Goal: Book appointment/travel/reservation

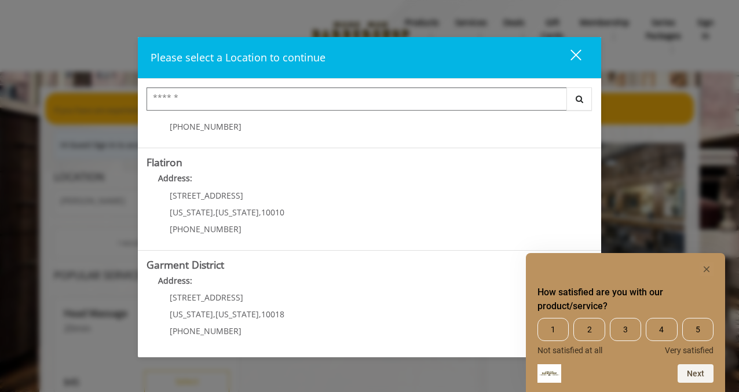
scroll to position [274, 0]
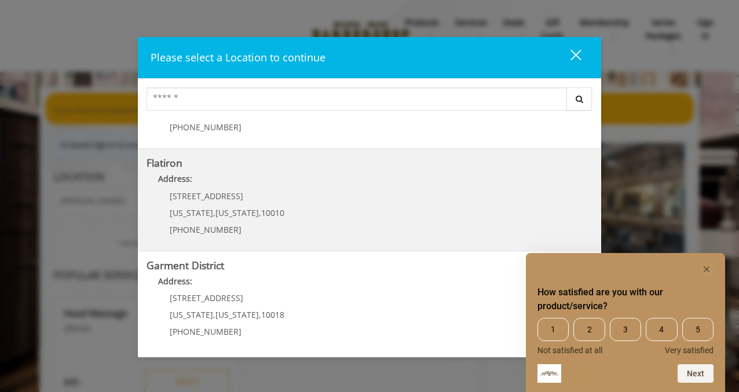
click at [325, 198] on "Flatiron Address: 10 E 23rd St New York , New York , 10010 (917) 475-1765" at bounding box center [369, 199] width 446 height 85
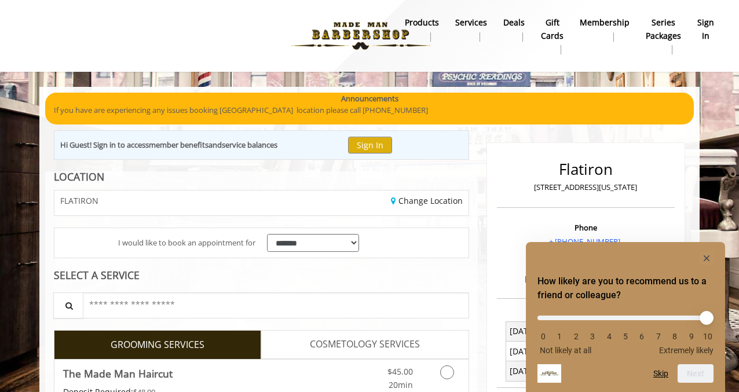
click at [706, 258] on icon "Hide survey" at bounding box center [706, 258] width 6 height 6
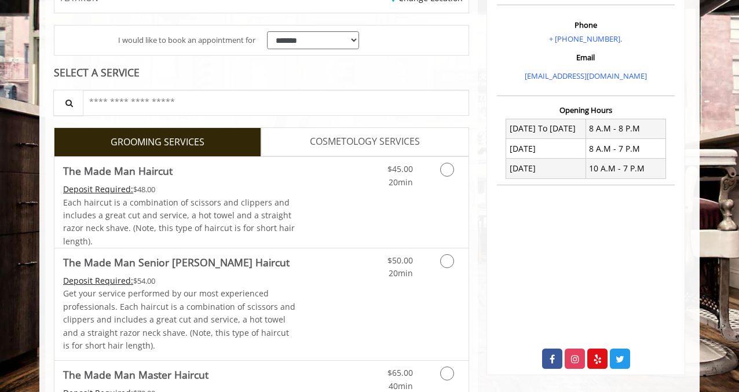
scroll to position [204, 0]
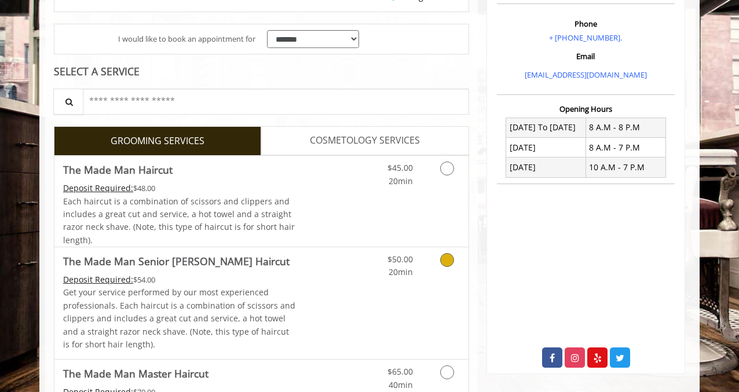
click at [445, 259] on icon "Grooming services" at bounding box center [447, 260] width 14 height 14
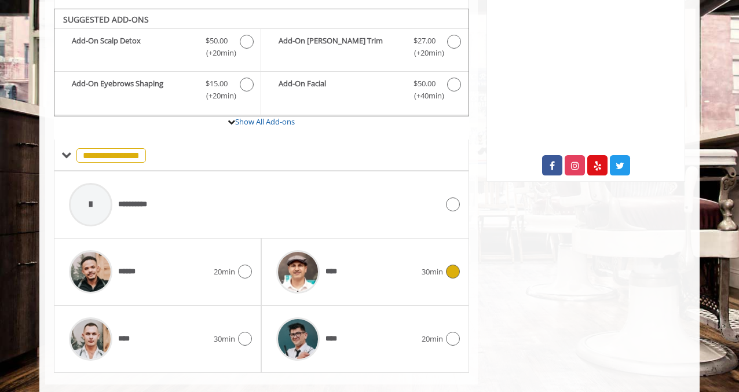
scroll to position [402, 0]
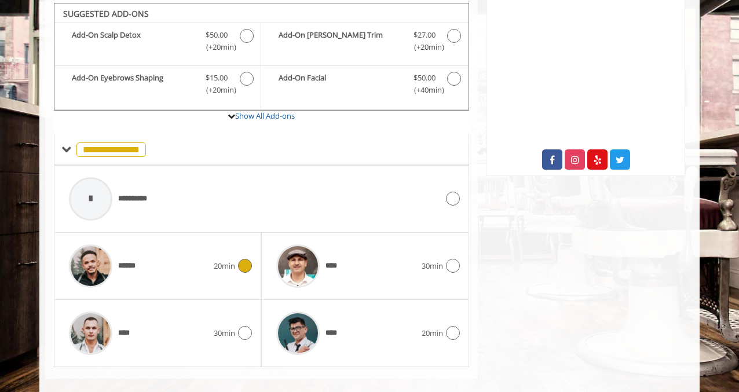
click at [251, 260] on icon at bounding box center [245, 266] width 14 height 14
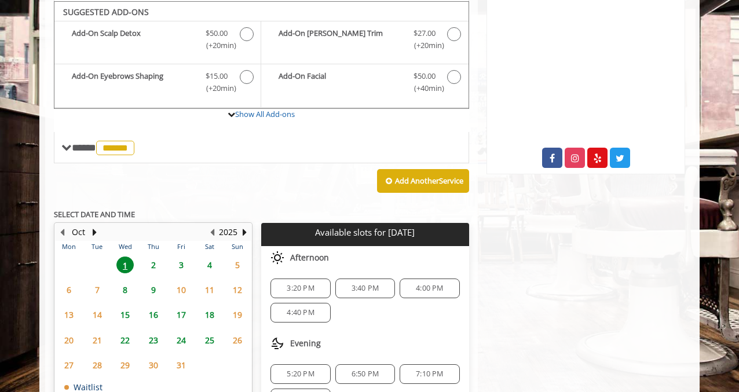
scroll to position [402, 0]
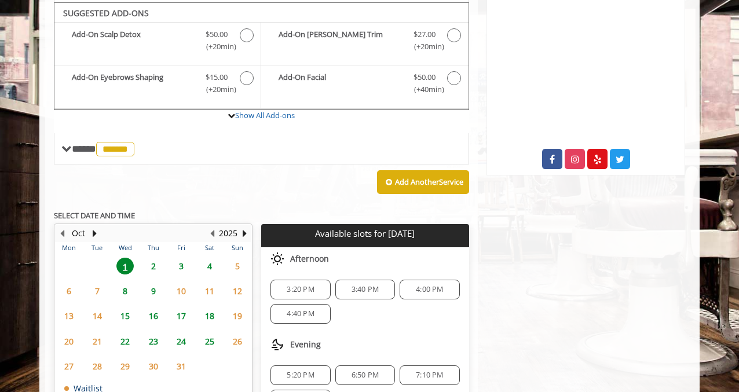
click at [181, 261] on span "3" at bounding box center [181, 266] width 17 height 17
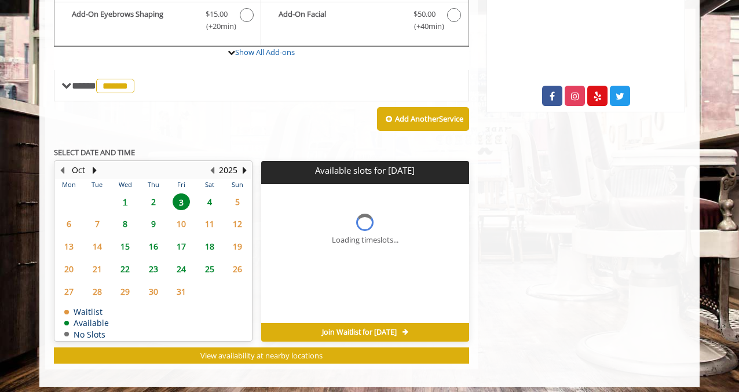
scroll to position [483, 0]
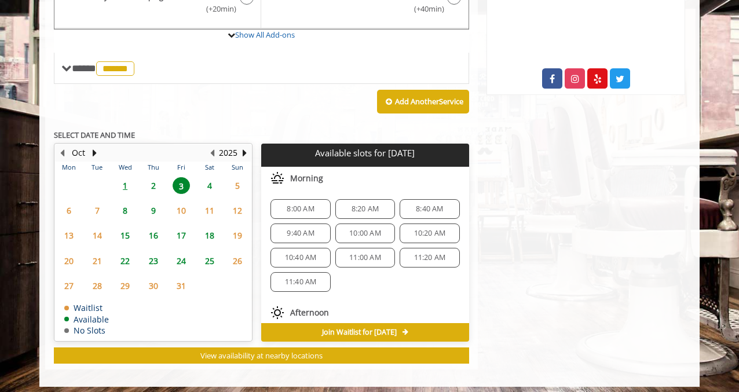
click at [420, 204] on span "8:40 AM" at bounding box center [429, 208] width 27 height 9
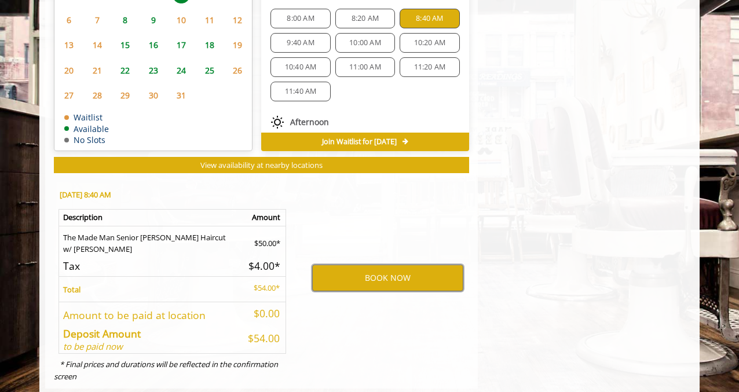
scroll to position [678, 0]
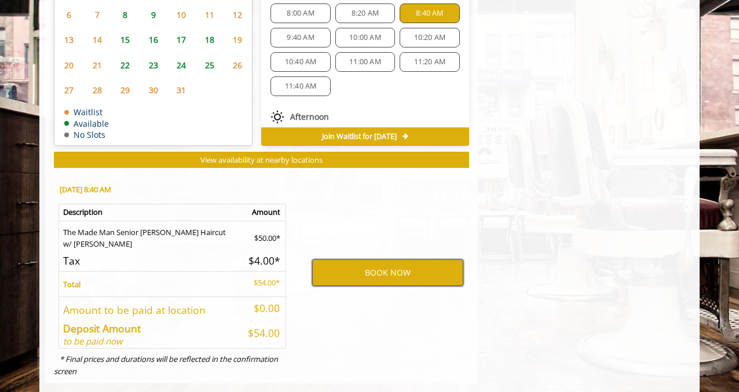
click at [387, 262] on button "BOOK NOW" at bounding box center [387, 272] width 151 height 27
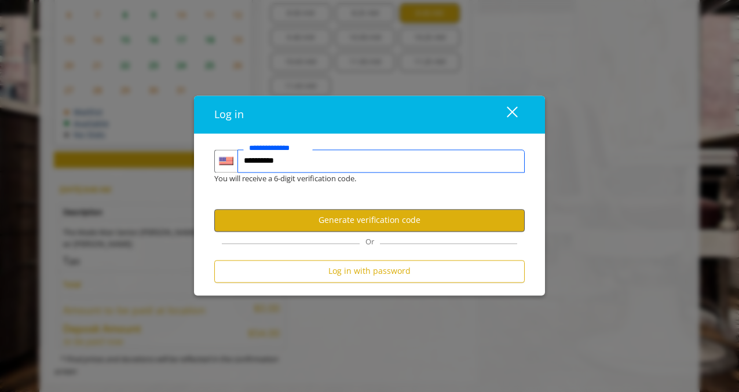
type input "**********"
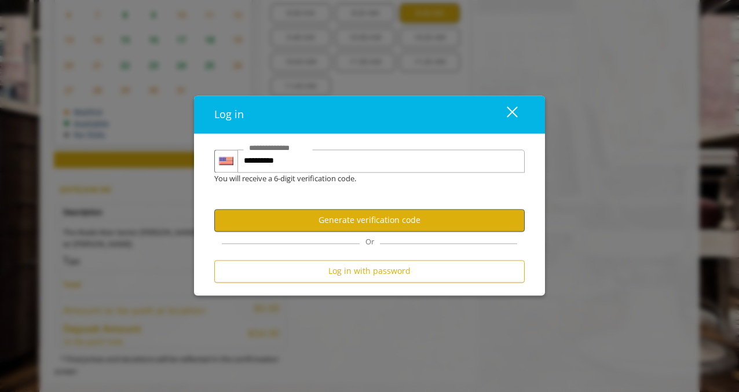
click at [377, 225] on button "Generate verification code" at bounding box center [369, 220] width 310 height 23
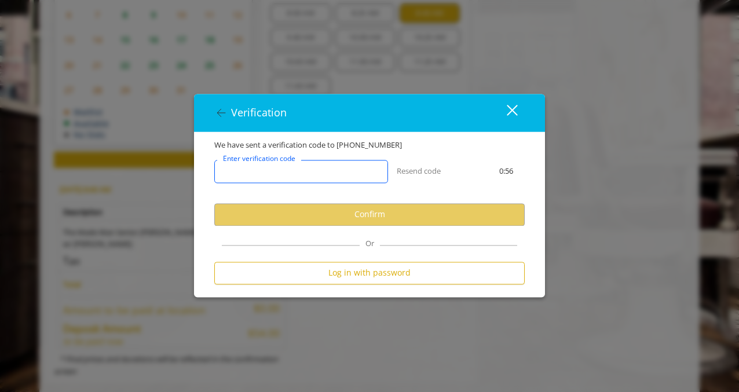
click at [314, 174] on input "Enter verification code" at bounding box center [301, 171] width 174 height 23
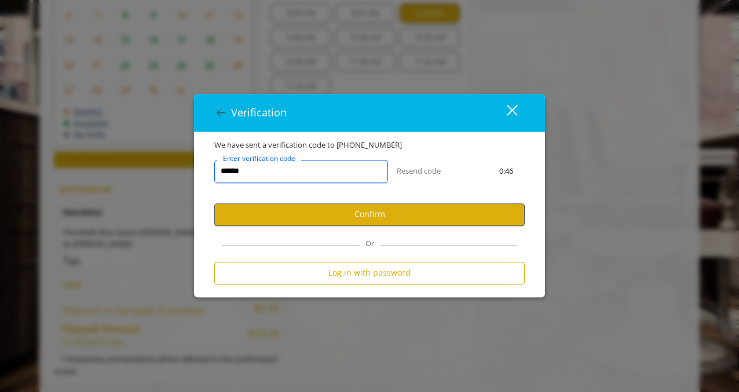
type input "******"
click at [386, 212] on button "Confirm" at bounding box center [369, 214] width 310 height 23
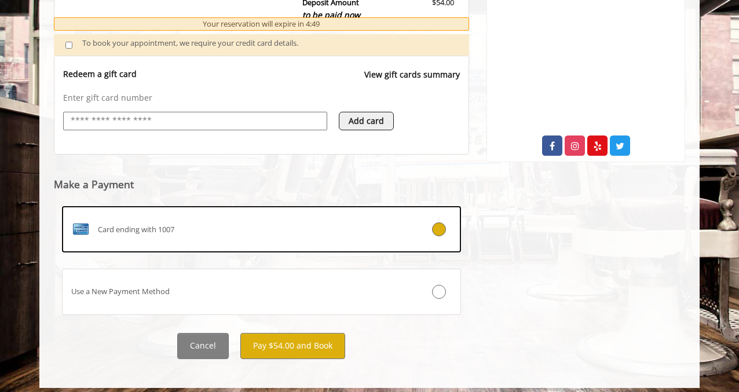
scroll to position [415, 0]
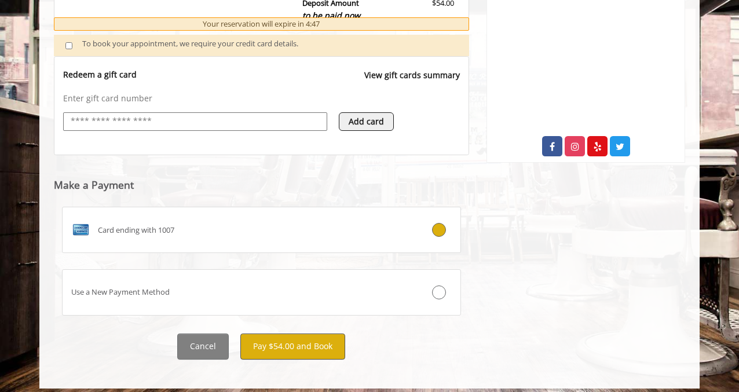
click at [297, 339] on button "Pay $54.00 and Book" at bounding box center [292, 346] width 105 height 26
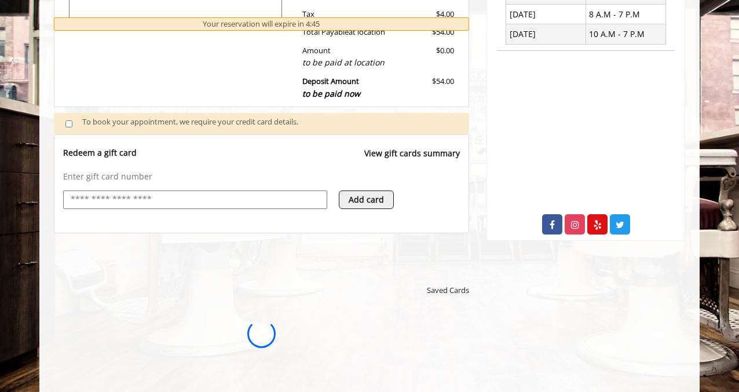
scroll to position [0, 0]
